Goal: Check status

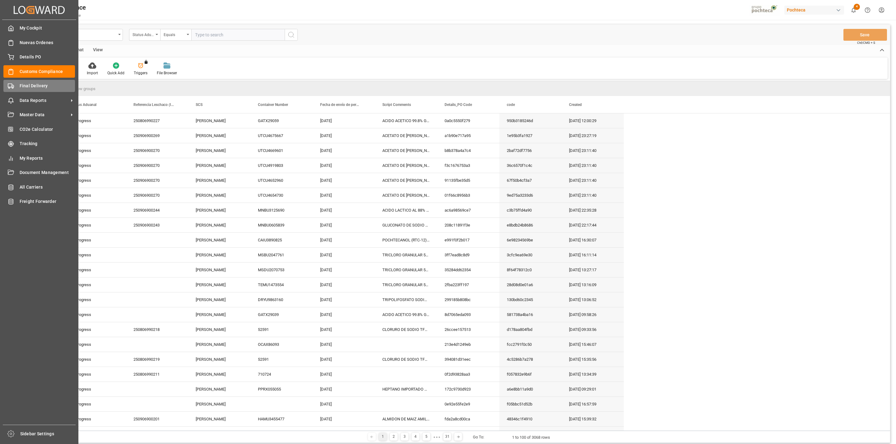
click at [12, 86] on polygon at bounding box center [13, 86] width 2 height 2
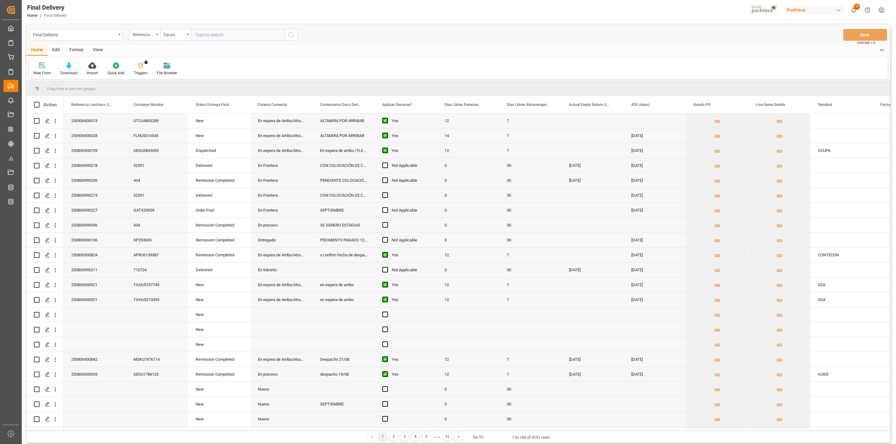
click at [93, 50] on div "View" at bounding box center [97, 50] width 19 height 11
click at [46, 71] on div "Default" at bounding box center [39, 69] width 21 height 14
click at [58, 165] on div "CAPTURA TR Y RETRASO + FECHA DE ENTREGA" at bounding box center [64, 168] width 54 height 7
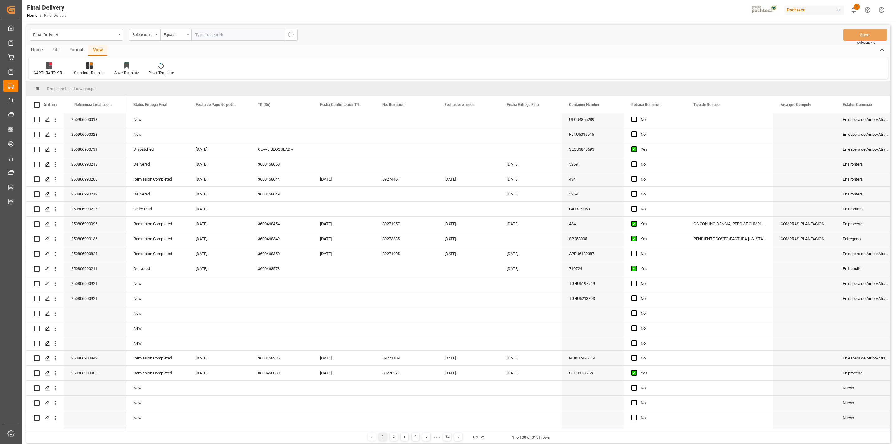
scroll to position [0, 0]
click at [232, 37] on input "text" at bounding box center [237, 35] width 93 height 12
paste input "250806990022"
type input "250806990022"
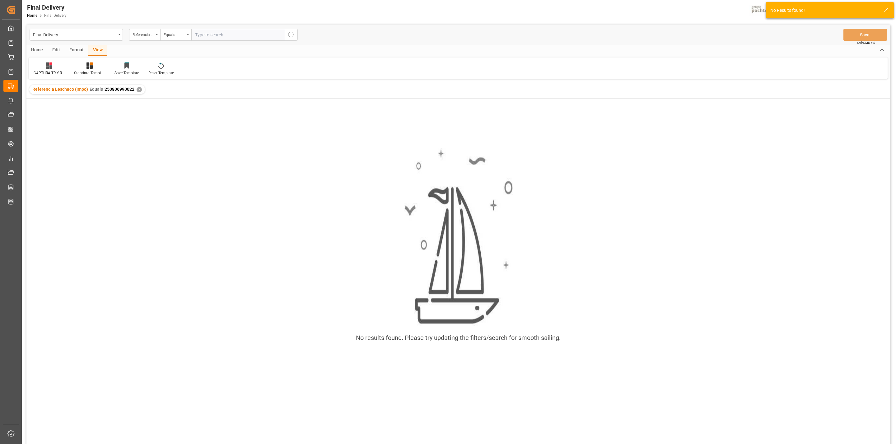
click at [137, 87] on div "✕" at bounding box center [139, 89] width 5 height 5
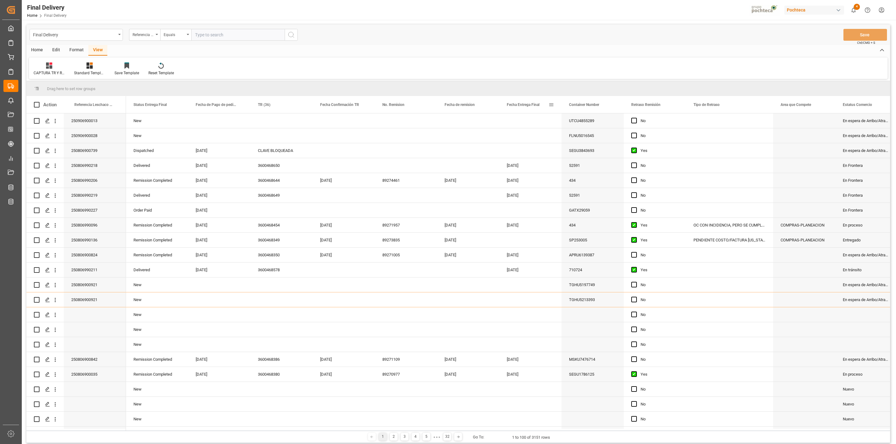
click at [548, 104] on span at bounding box center [551, 105] width 6 height 6
click at [586, 108] on span "filter" at bounding box center [587, 106] width 6 height 6
click at [605, 136] on input "date" at bounding box center [579, 138] width 61 height 12
type input "[DATE]"
click at [587, 153] on div "Apply Clear" at bounding box center [579, 158] width 68 height 16
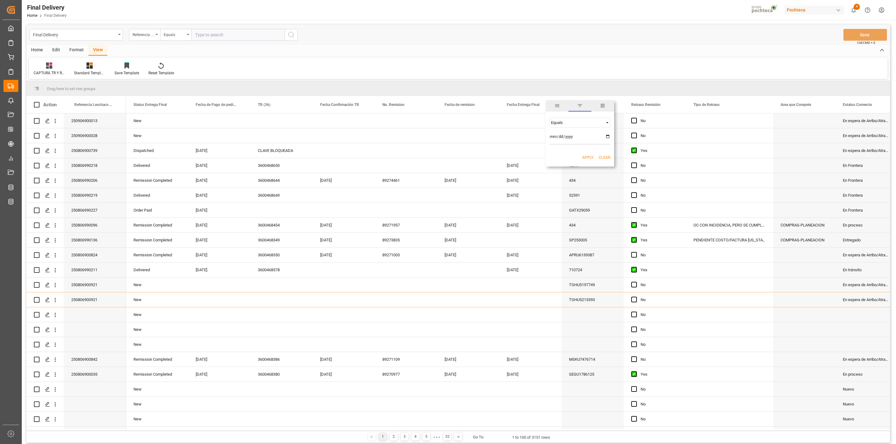
click at [586, 155] on button "Apply" at bounding box center [588, 158] width 12 height 6
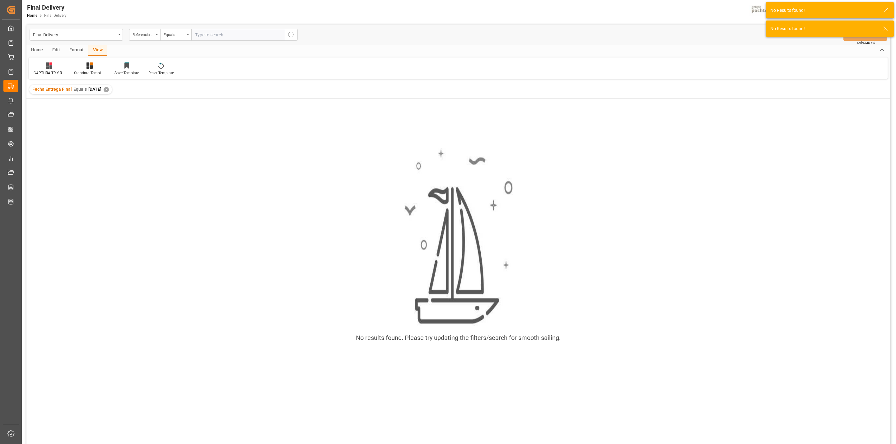
click at [109, 88] on div "✕" at bounding box center [106, 89] width 5 height 5
